Goal: Task Accomplishment & Management: Complete application form

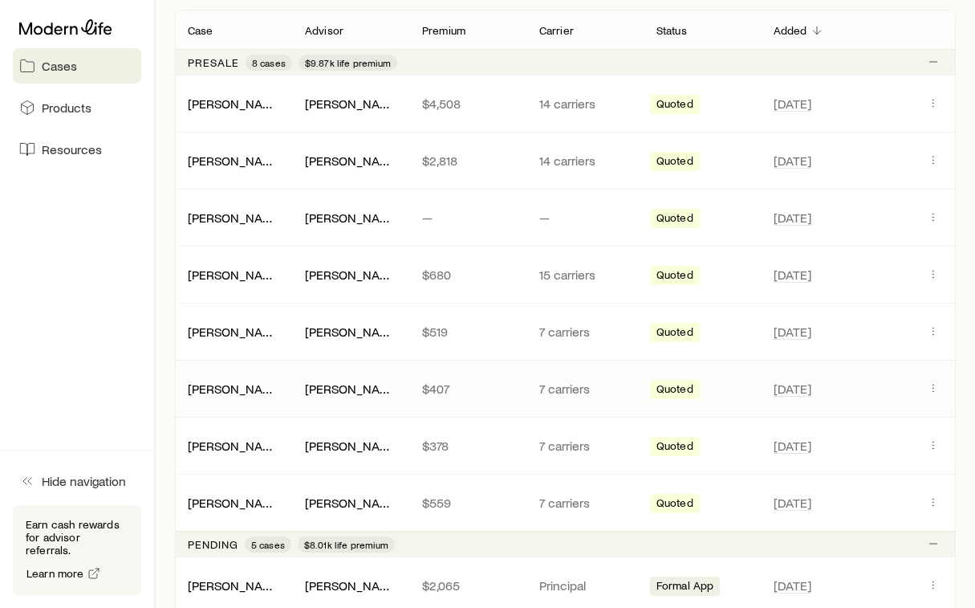
scroll to position [275, 0]
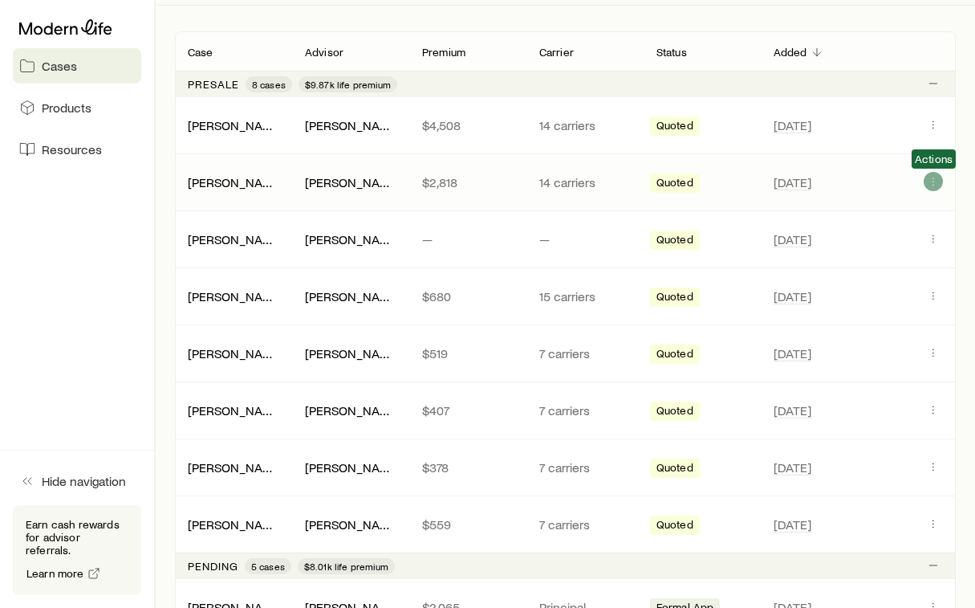
click at [933, 185] on icon "Client cases" at bounding box center [933, 181] width 13 height 13
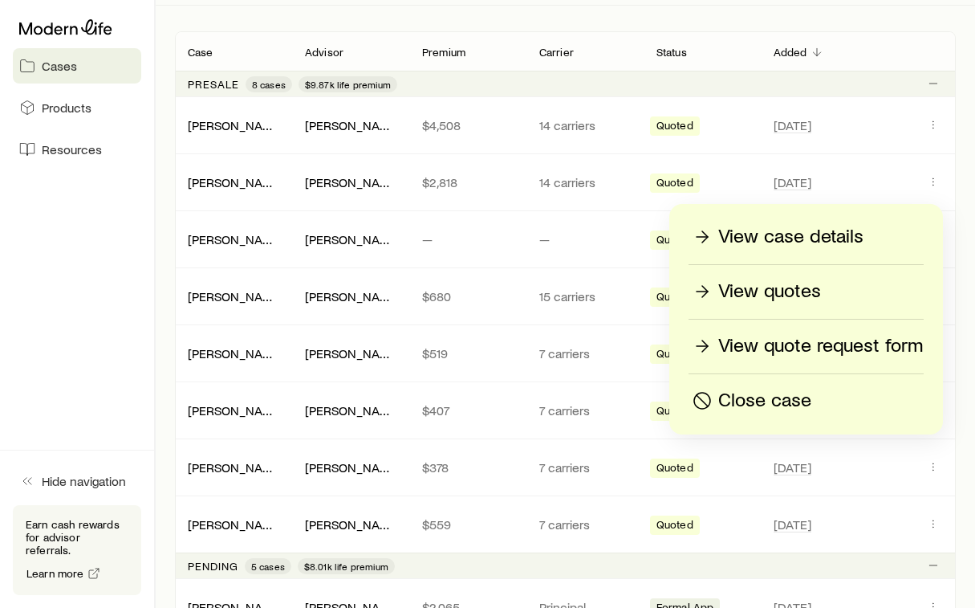
click at [822, 290] on div "View quotes" at bounding box center [806, 291] width 234 height 26
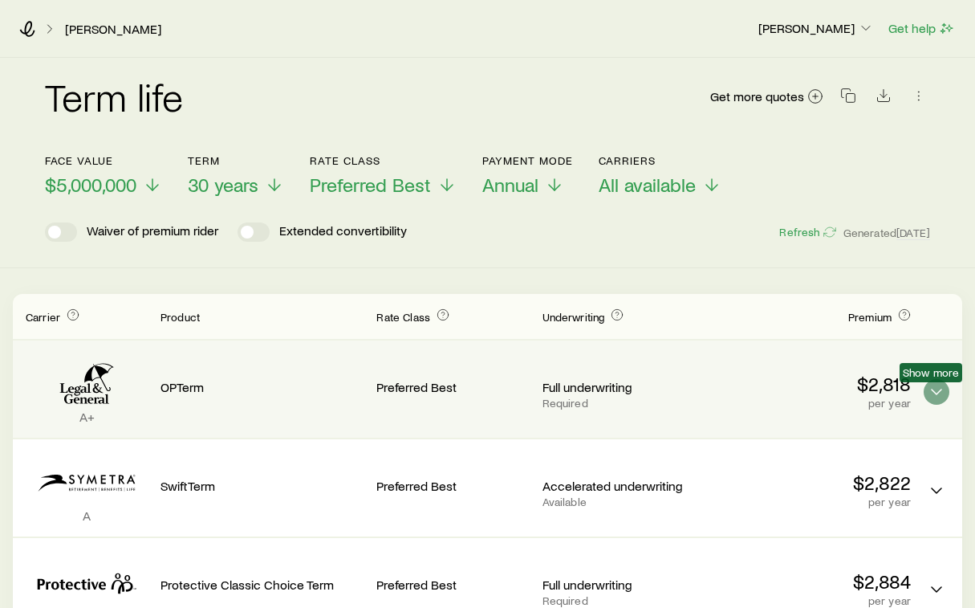
click at [928, 386] on icon "Term quotes" at bounding box center [936, 391] width 19 height 19
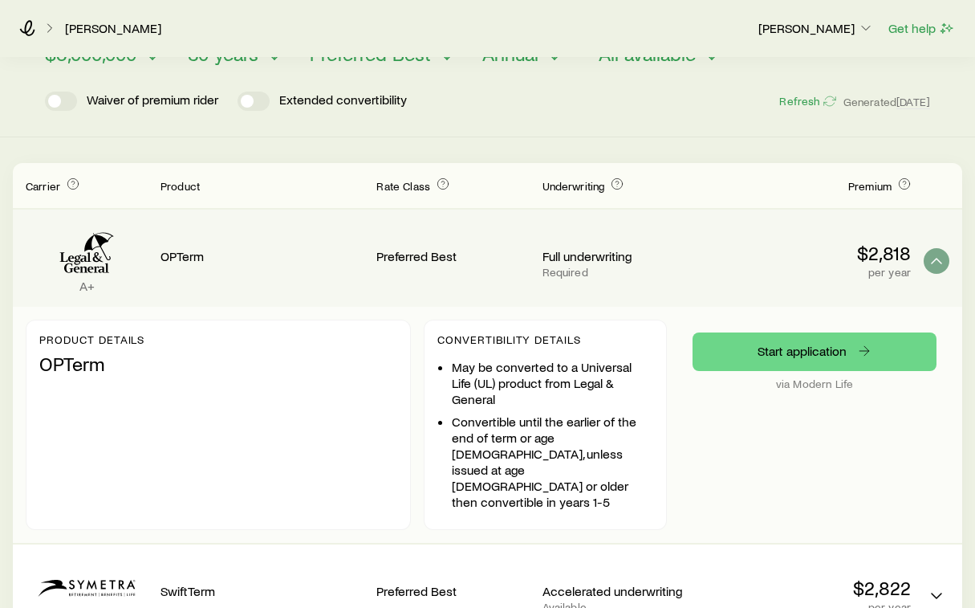
scroll to position [136, 0]
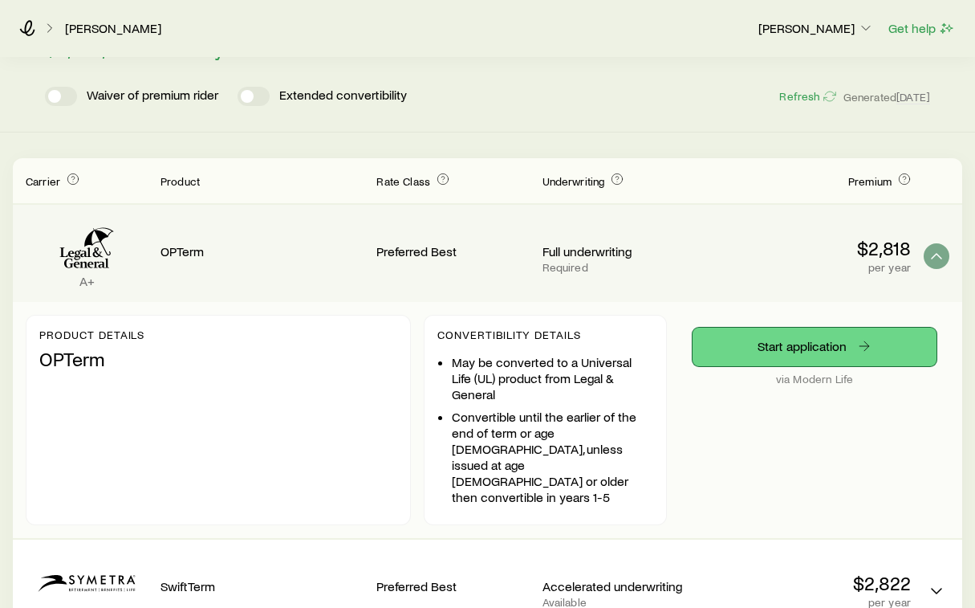
click at [783, 352] on link "Start application" at bounding box center [815, 346] width 244 height 39
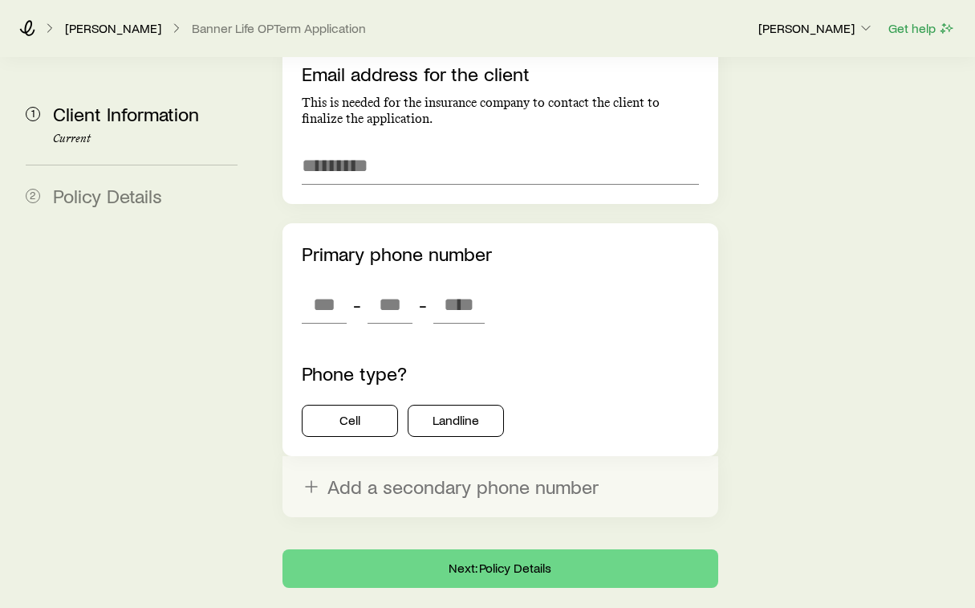
scroll to position [1751, 0]
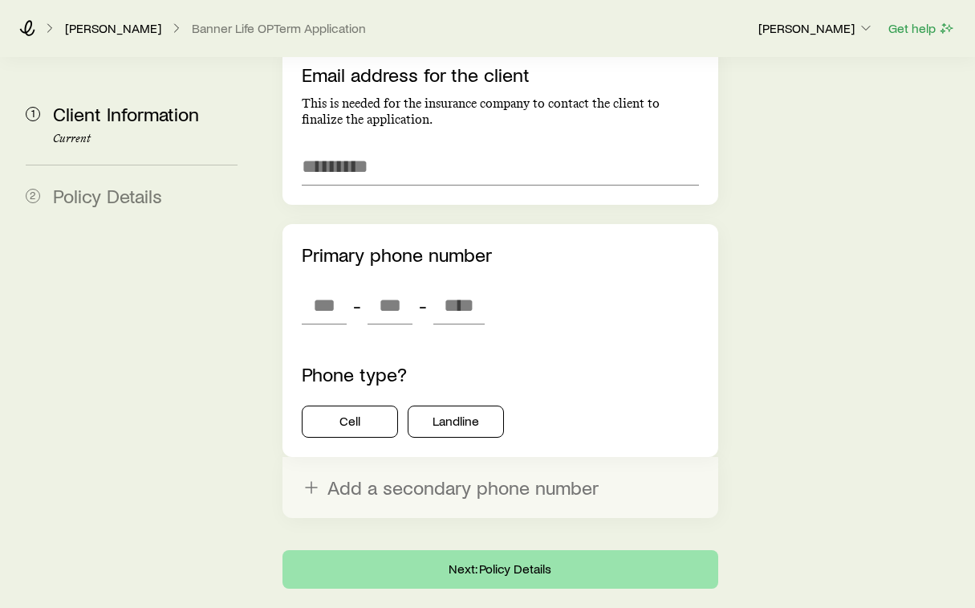
click at [502, 550] on button "Next: Policy Details" at bounding box center [500, 569] width 436 height 39
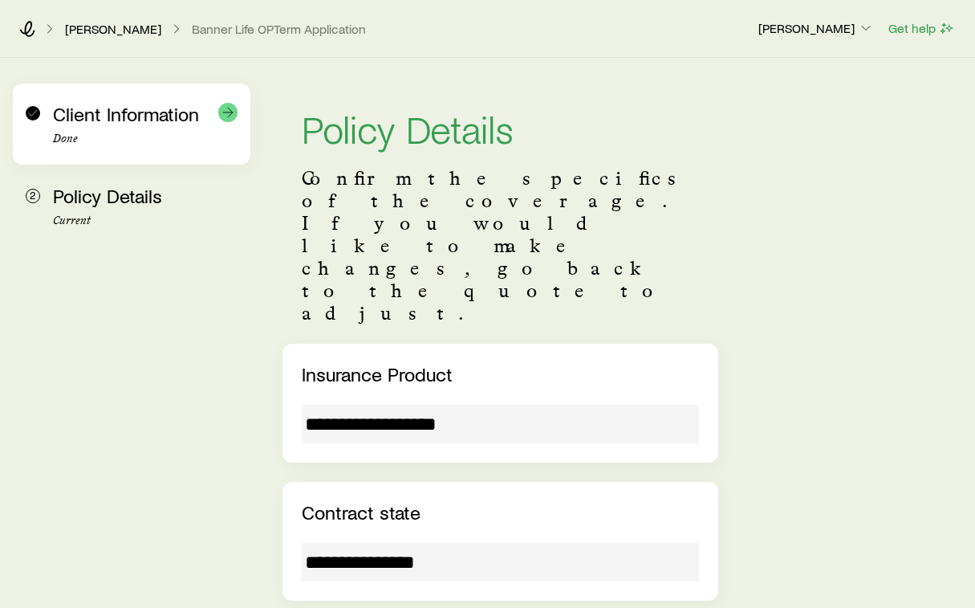
click at [136, 117] on span "Client Information" at bounding box center [126, 113] width 146 height 23
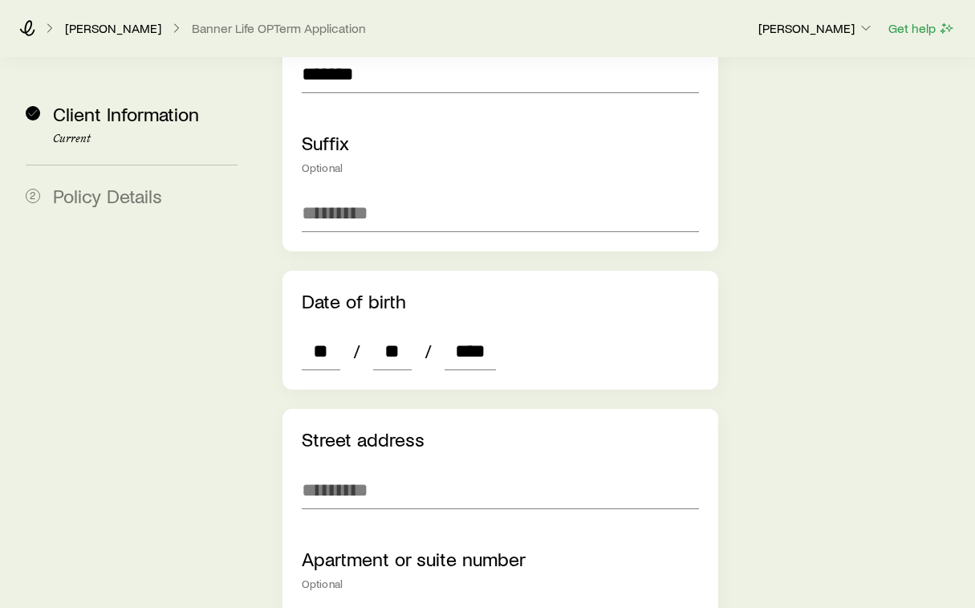
scroll to position [567, 0]
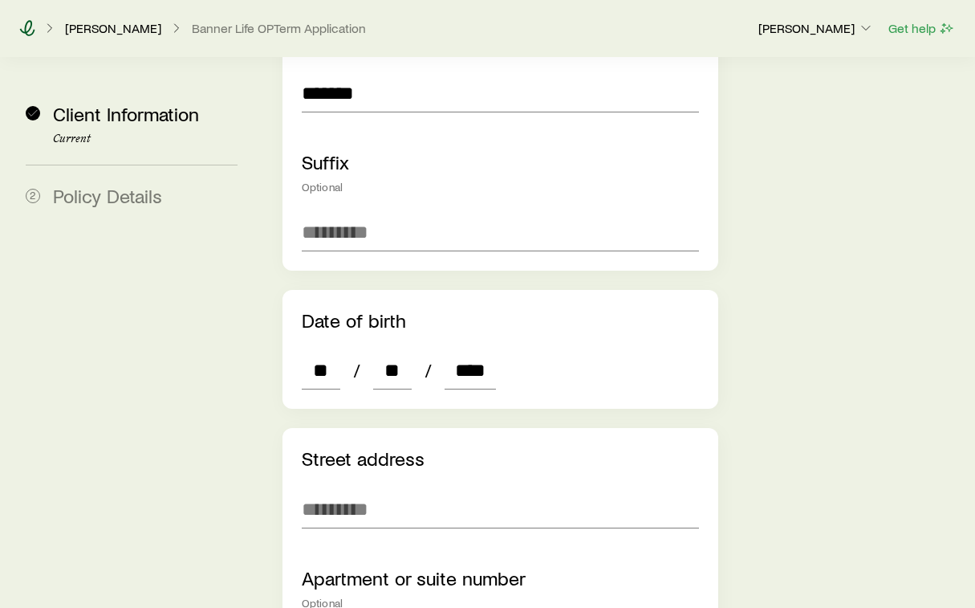
click at [31, 32] on icon at bounding box center [27, 28] width 16 height 16
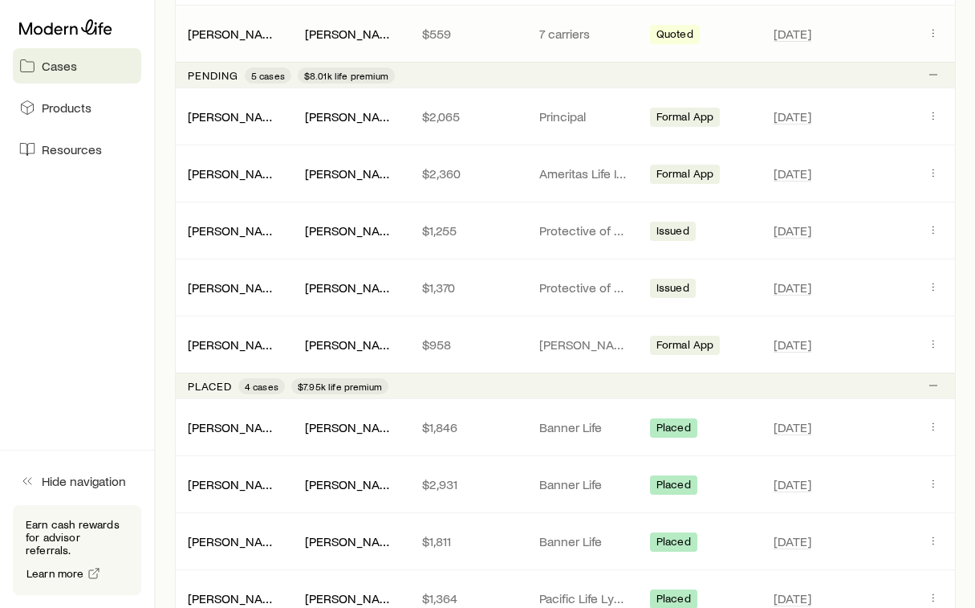
scroll to position [769, 0]
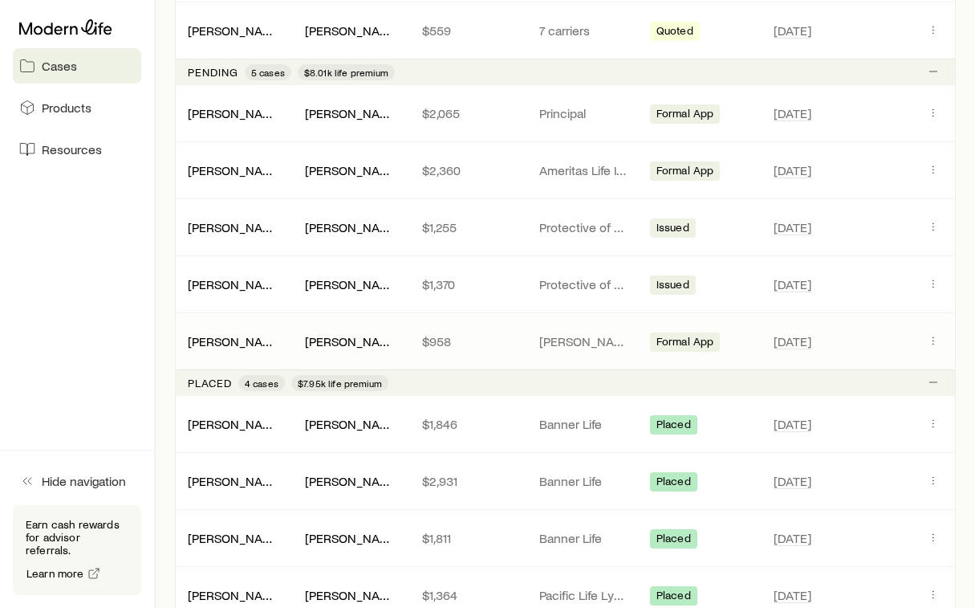
click at [694, 345] on span "Formal App" at bounding box center [685, 343] width 58 height 17
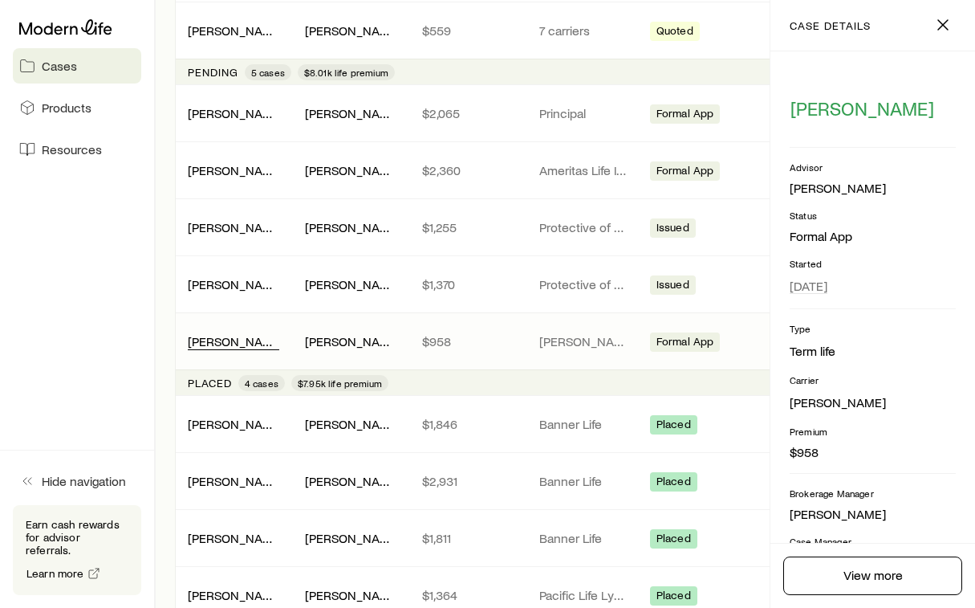
click at [217, 343] on link "[PERSON_NAME]" at bounding box center [236, 340] width 96 height 15
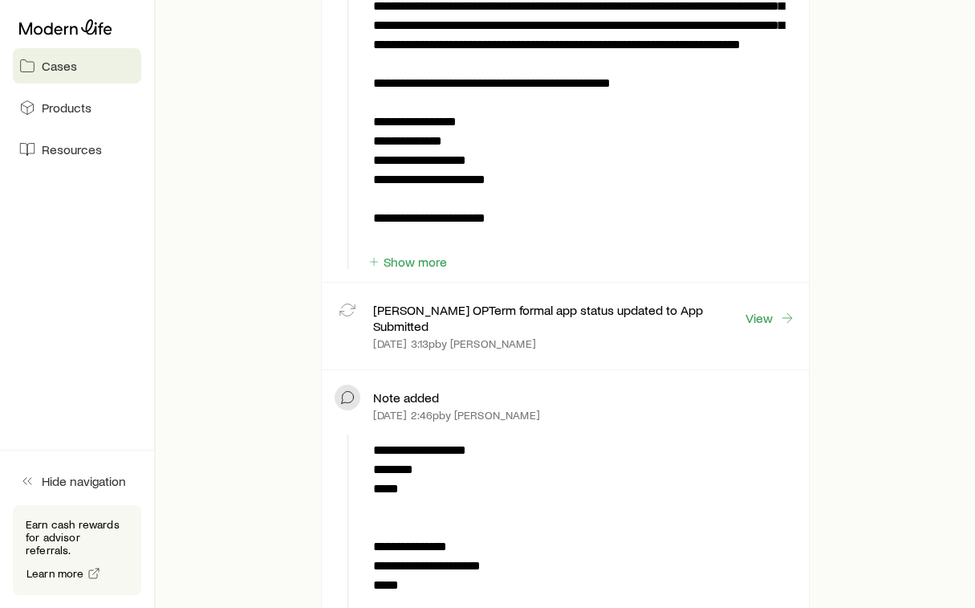
scroll to position [624, 0]
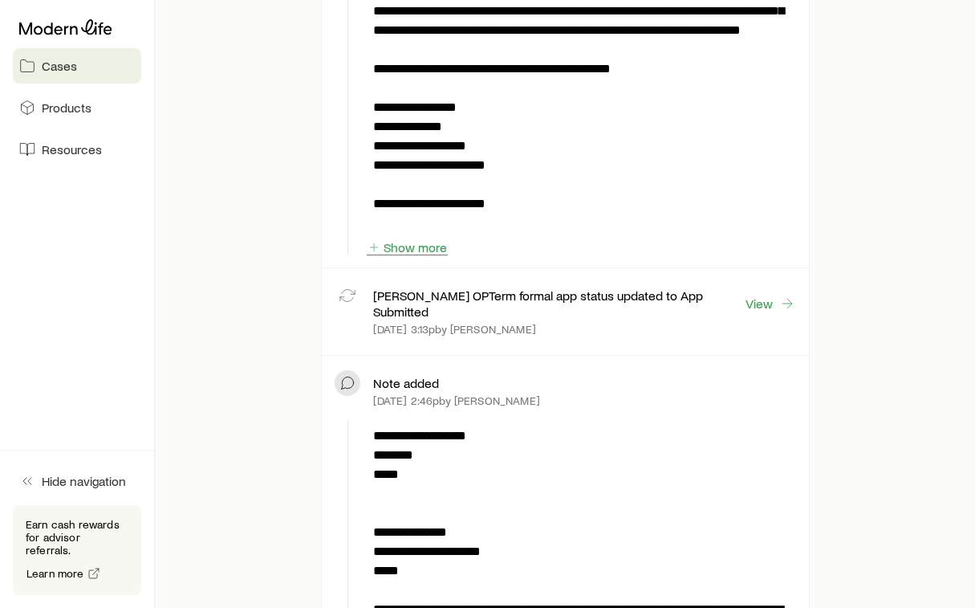
click at [446, 246] on button "Show more" at bounding box center [407, 247] width 81 height 15
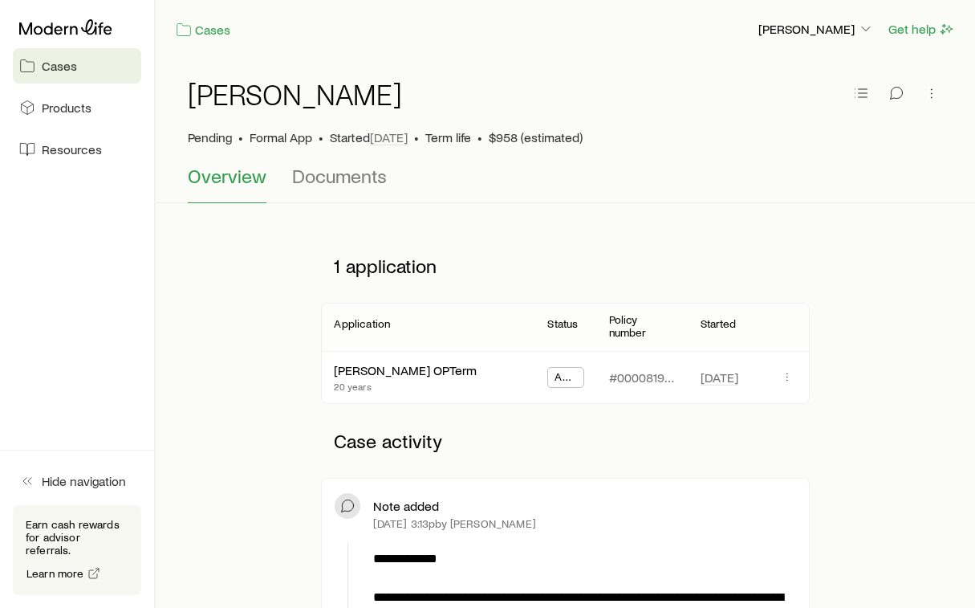
scroll to position [0, 0]
click at [56, 69] on span "Cases" at bounding box center [59, 66] width 35 height 16
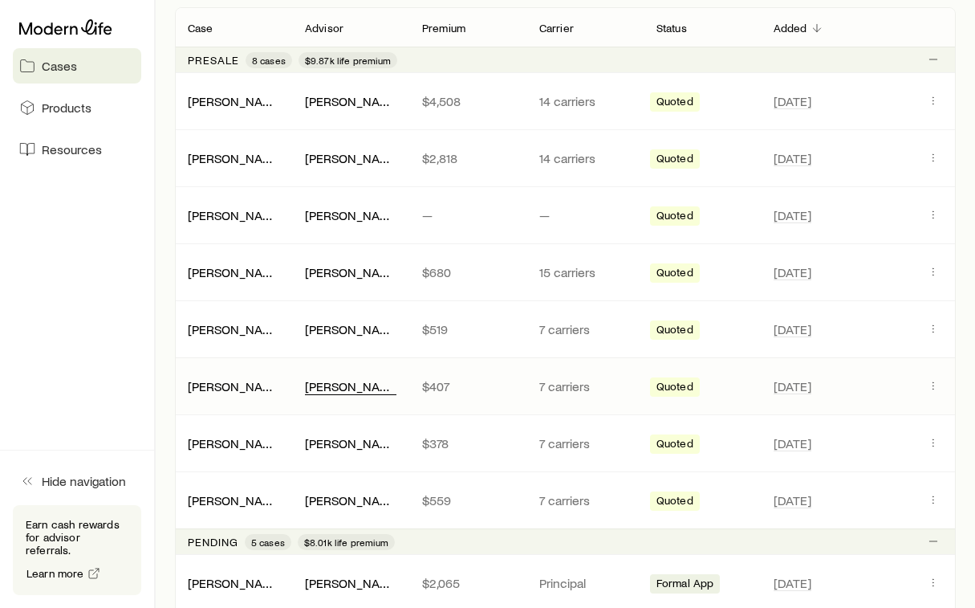
scroll to position [308, 0]
